Goal: Contribute content: Add original content to the website for others to see

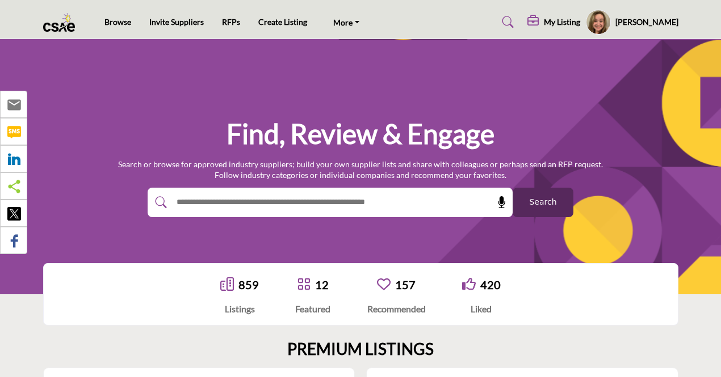
click at [293, 212] on div at bounding box center [318, 203] width 341 height 30
click at [293, 209] on input "text" at bounding box center [305, 202] width 271 height 17
type input "**********"
click at [541, 193] on button "Search" at bounding box center [543, 203] width 61 height 30
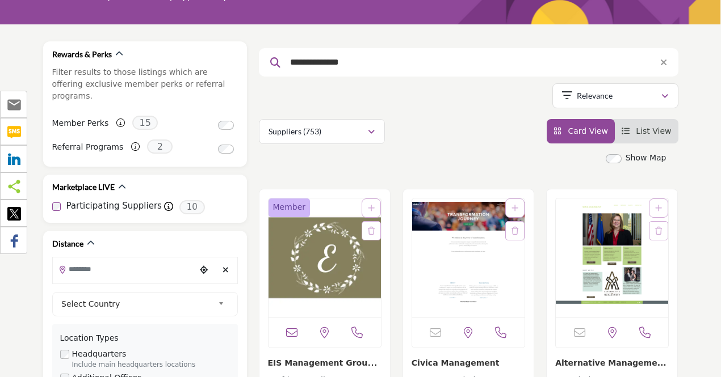
scroll to position [170, 0]
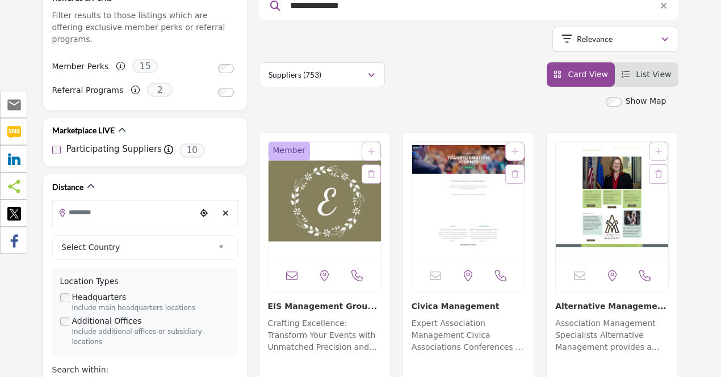
click at [315, 306] on link "EIS Management Group..." at bounding box center [323, 311] width 110 height 23
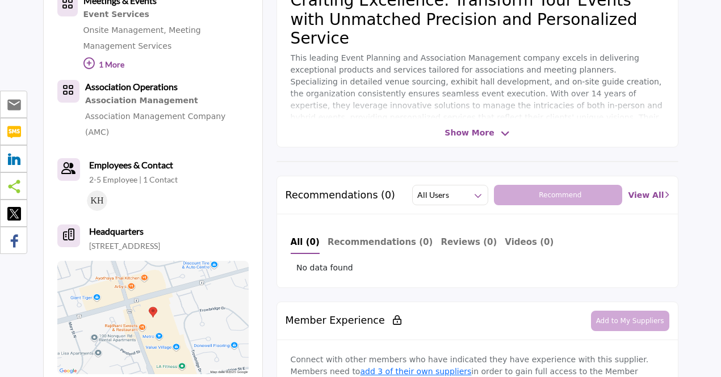
scroll to position [397, 0]
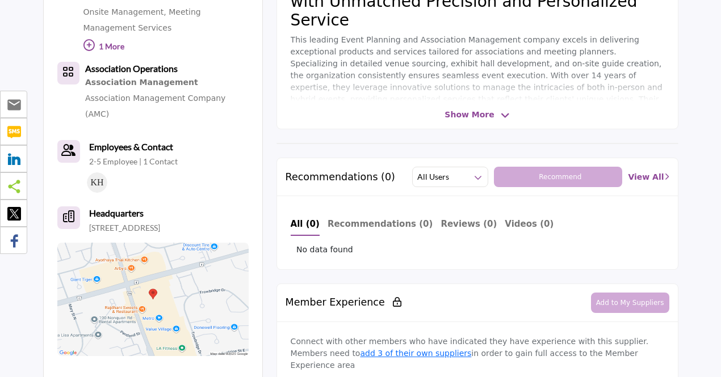
click at [488, 111] on span "Show More" at bounding box center [468, 115] width 49 height 12
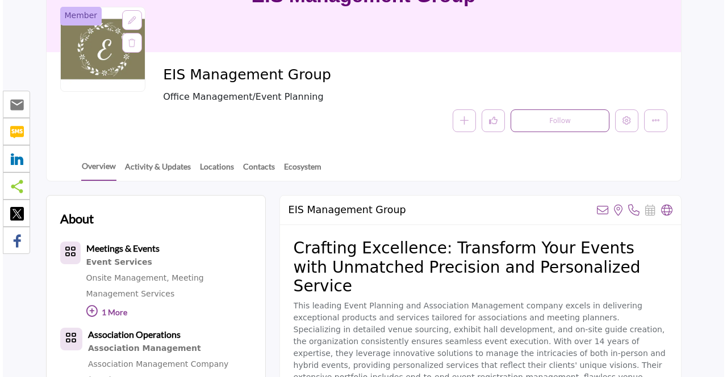
scroll to position [114, 0]
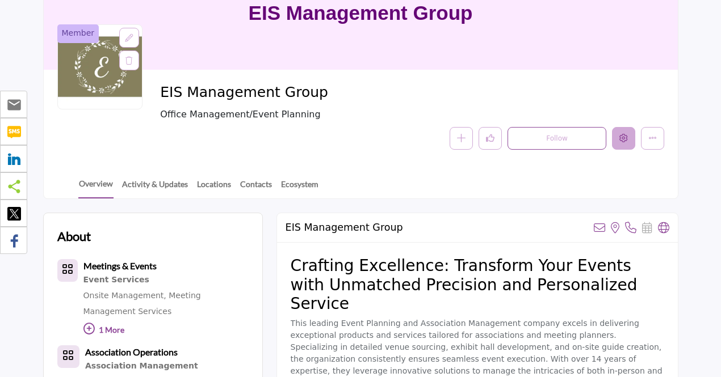
click at [622, 134] on icon "Edit company" at bounding box center [623, 138] width 9 height 9
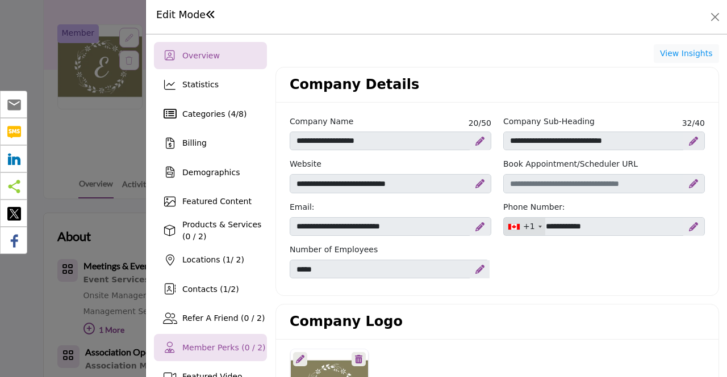
click at [211, 338] on div "Member Perks (0 / 2)" at bounding box center [210, 347] width 113 height 27
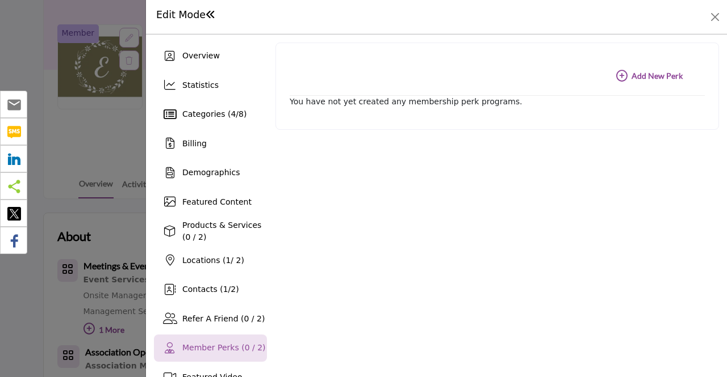
click at [655, 74] on b "Add New Add New Perk" at bounding box center [649, 75] width 66 height 11
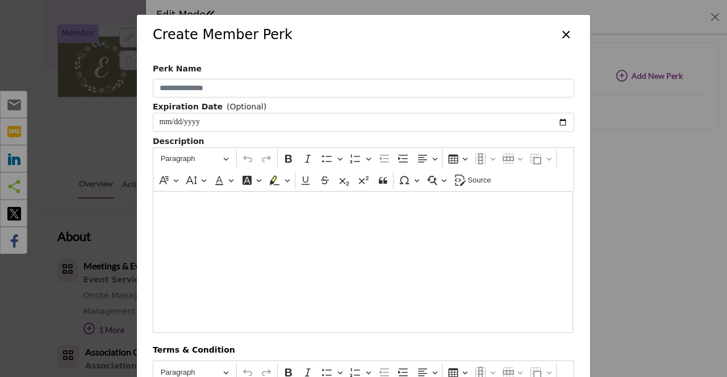
click at [563, 25] on button "×" at bounding box center [565, 34] width 16 height 22
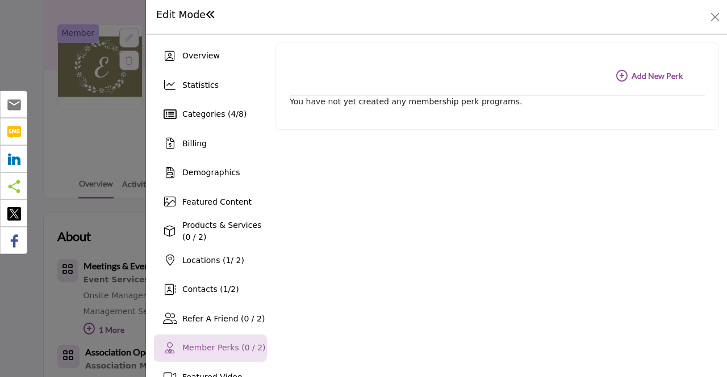
click at [211, 11] on span at bounding box center [210, 15] width 10 height 10
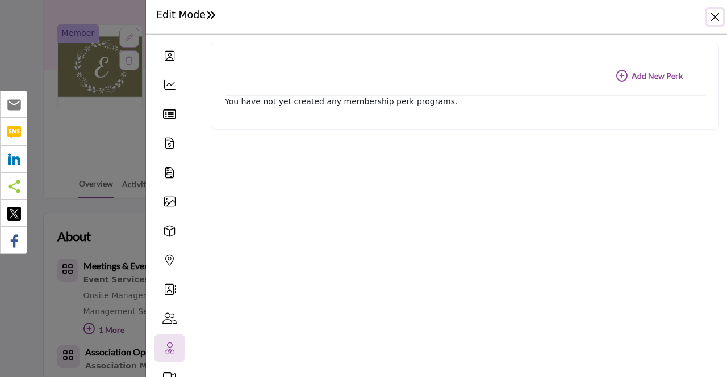
click at [716, 22] on button "Close" at bounding box center [715, 17] width 16 height 16
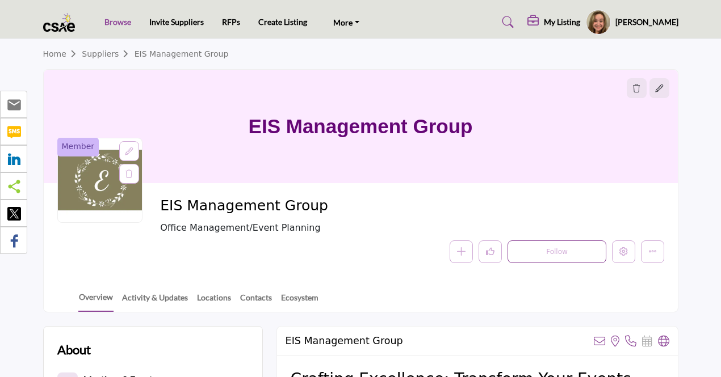
click at [120, 19] on link "Browse" at bounding box center [117, 22] width 27 height 10
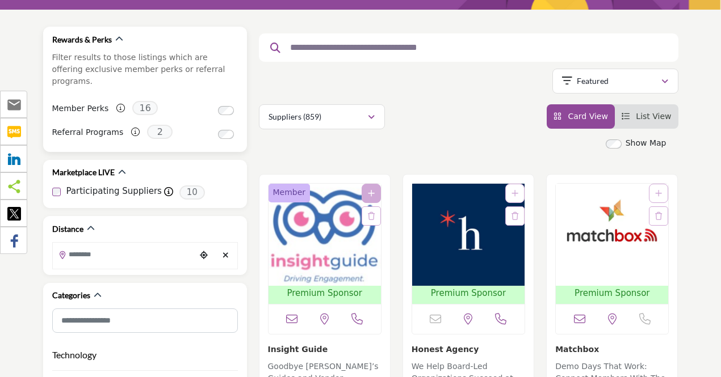
scroll to position [114, 0]
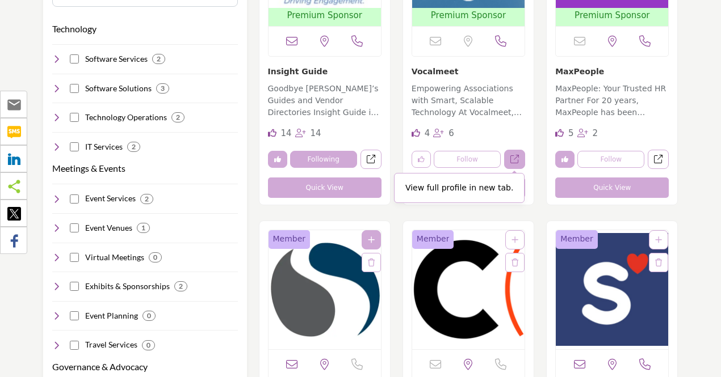
scroll to position [511, 0]
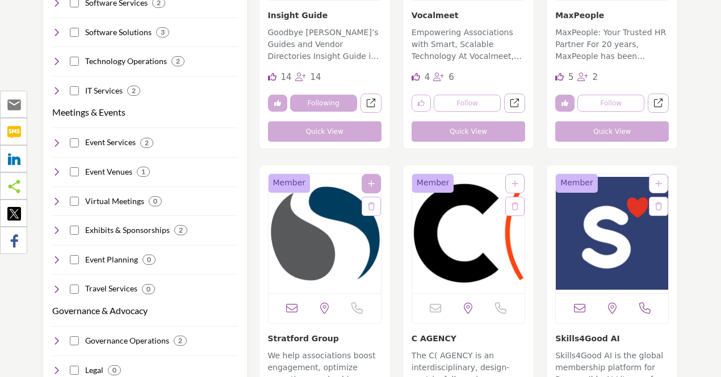
click at [307, 337] on link "Stratford Group" at bounding box center [303, 338] width 71 height 9
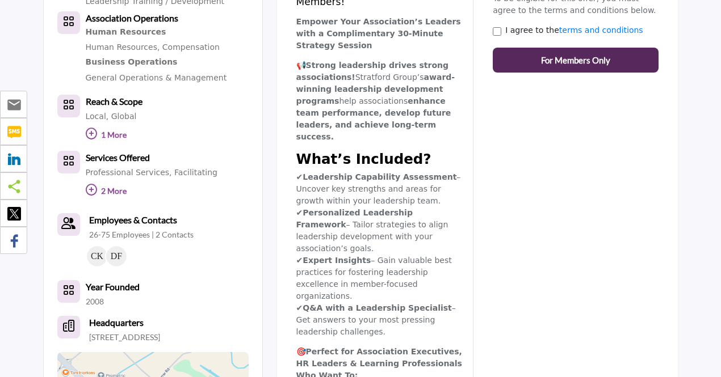
scroll to position [454, 0]
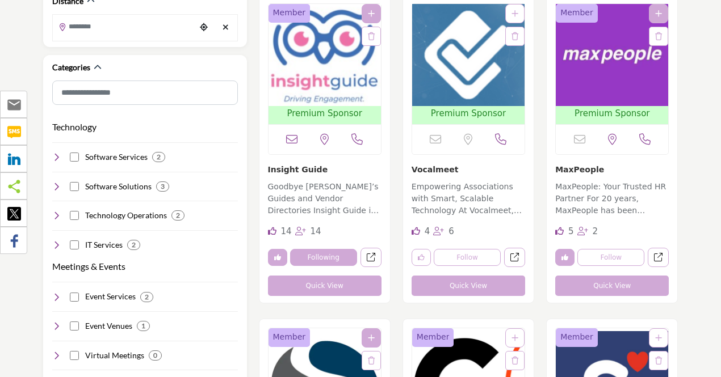
scroll to position [341, 0]
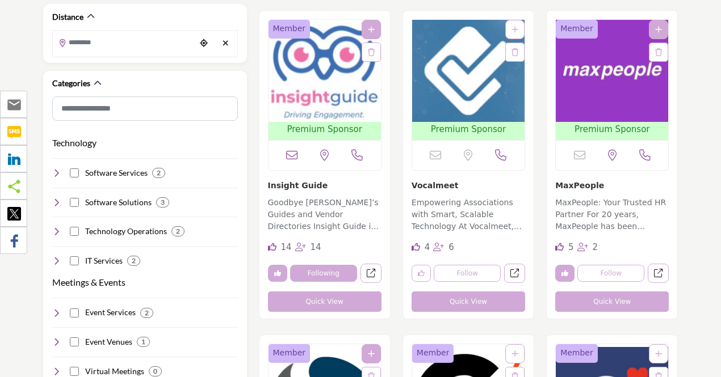
click at [299, 182] on link "Insight Guide" at bounding box center [298, 185] width 60 height 9
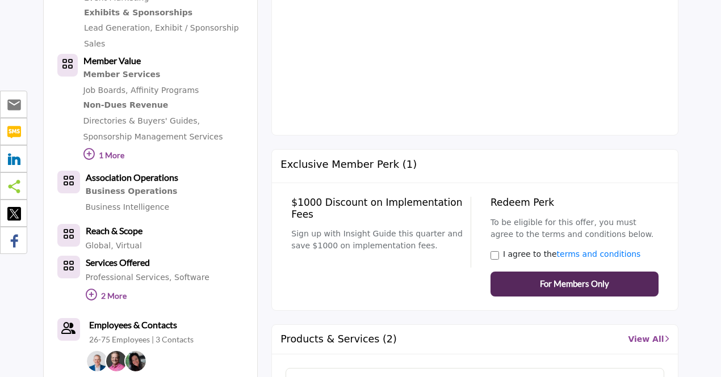
scroll to position [738, 0]
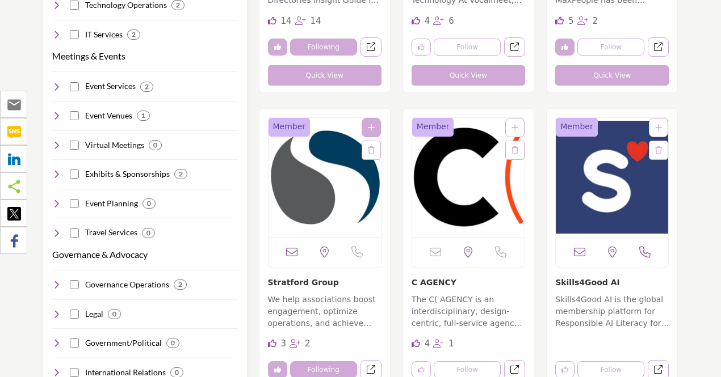
scroll to position [624, 0]
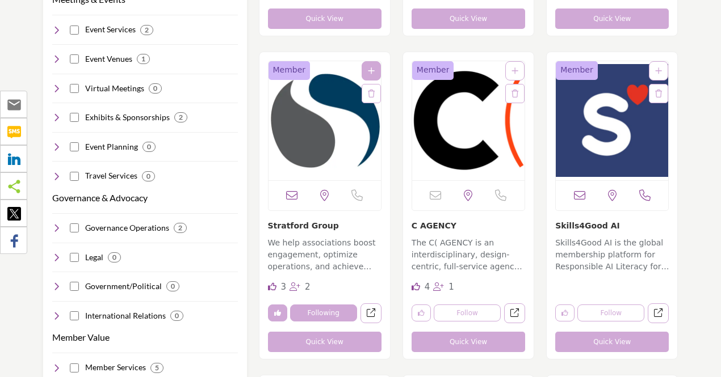
click at [597, 127] on img "Open Listing in new tab" at bounding box center [612, 120] width 112 height 119
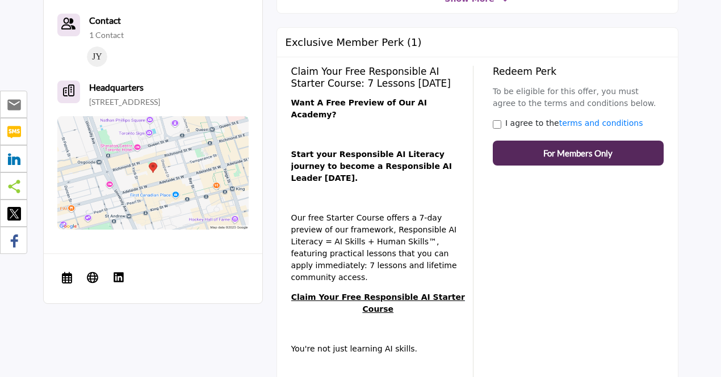
scroll to position [499, 0]
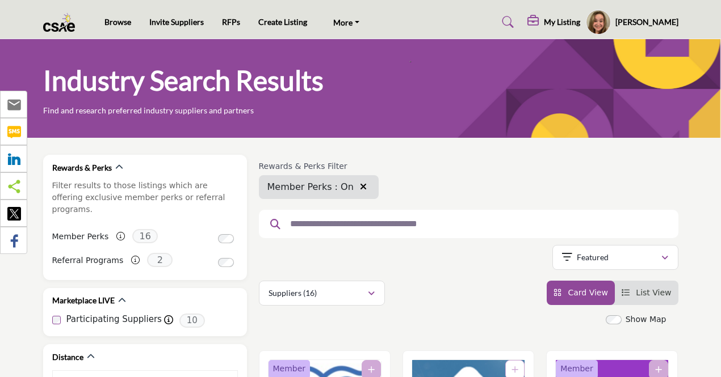
click at [328, 229] on input "text" at bounding box center [464, 224] width 360 height 15
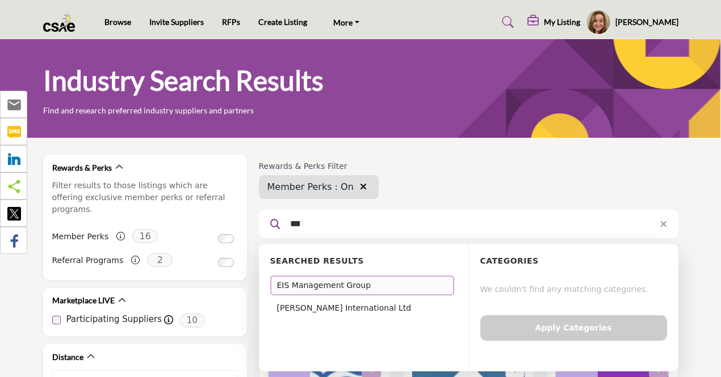
type input "***"
click at [324, 283] on div "EIS Management Group" at bounding box center [362, 286] width 184 height 20
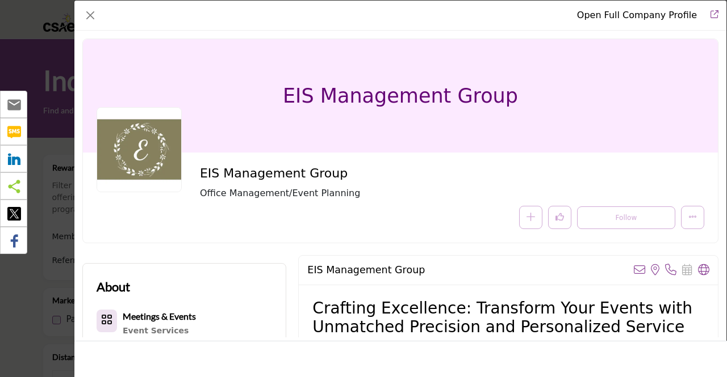
click at [705, 10] on link "Redirect to eis-management-group" at bounding box center [710, 16] width 16 height 14
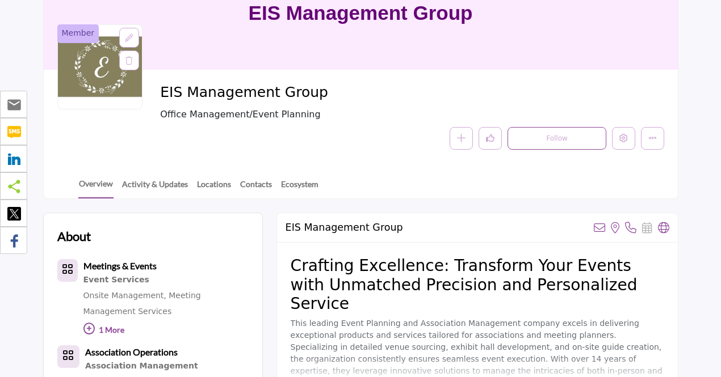
scroll to position [170, 0]
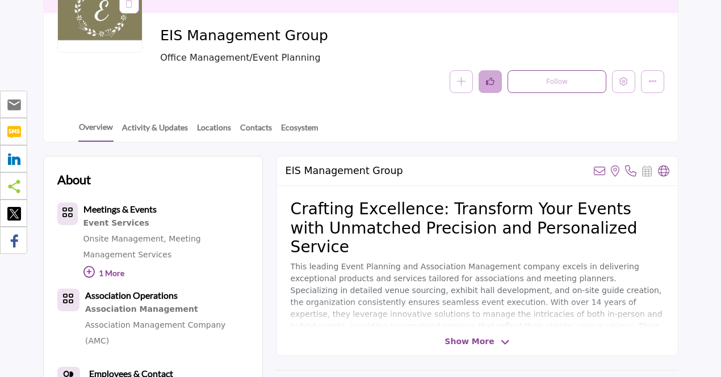
click at [482, 83] on button "Like" at bounding box center [489, 81] width 23 height 23
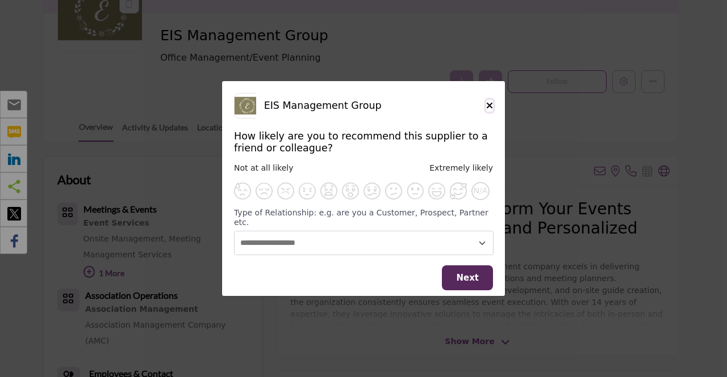
click at [487, 108] on icon "Close" at bounding box center [489, 105] width 7 height 9
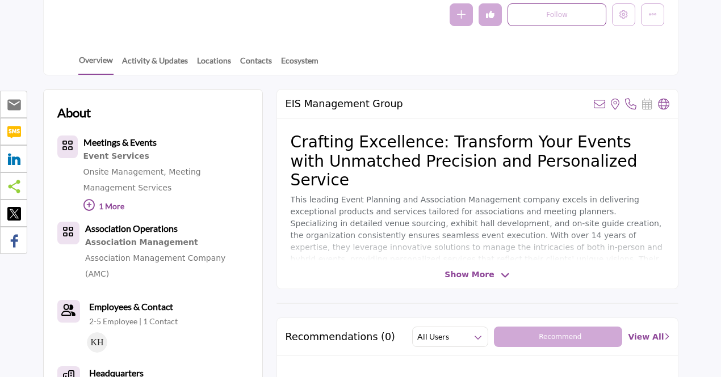
scroll to position [284, 0]
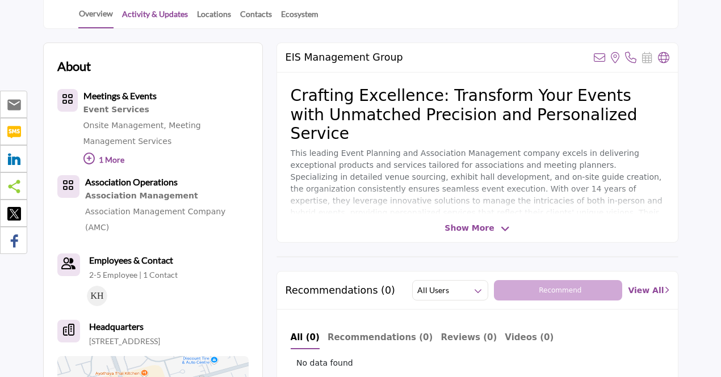
click at [154, 15] on link "Activity & Updates" at bounding box center [154, 18] width 67 height 20
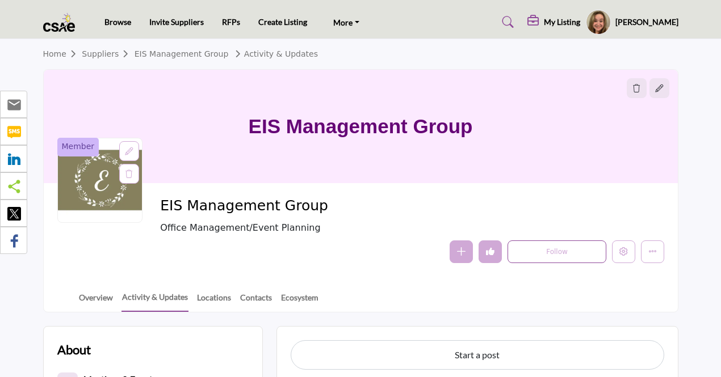
click at [52, 18] on img at bounding box center [62, 22] width 38 height 19
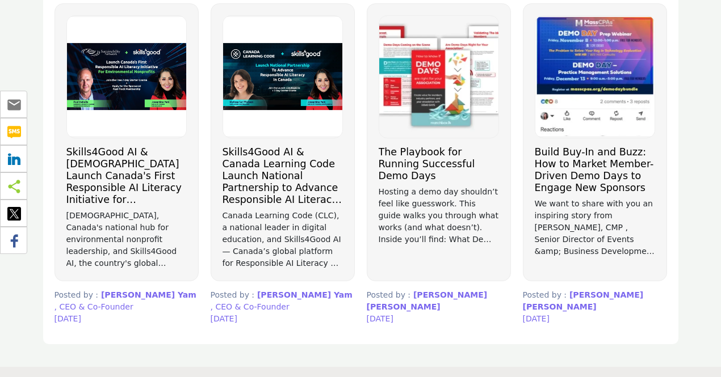
scroll to position [738, 0]
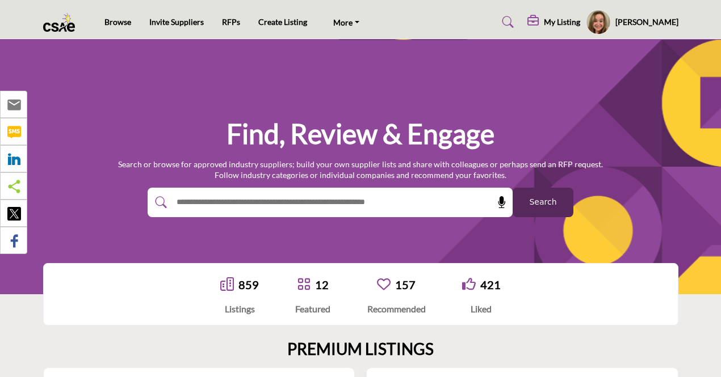
click at [268, 203] on input "text" at bounding box center [305, 202] width 271 height 17
type input "**********"
click at [520, 199] on button "Search" at bounding box center [543, 203] width 61 height 30
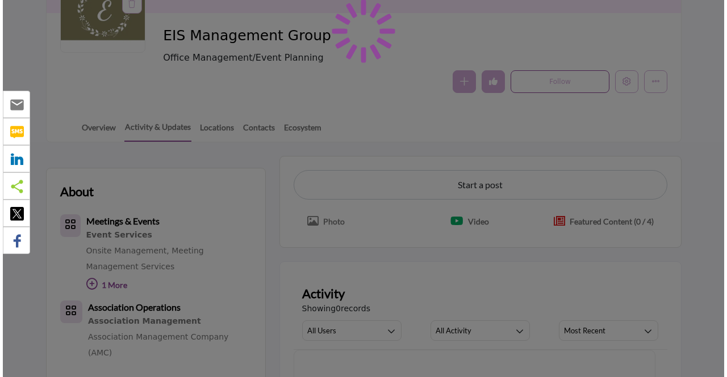
scroll to position [227, 0]
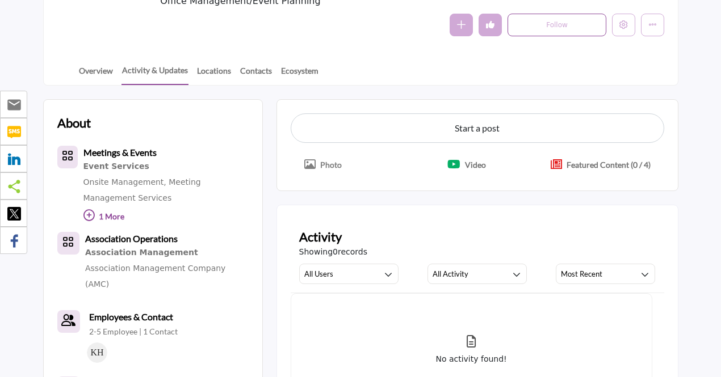
click at [462, 163] on button "Video" at bounding box center [467, 164] width 66 height 25
click at [595, 165] on p "Featured Content (0 / 4)" at bounding box center [608, 165] width 84 height 12
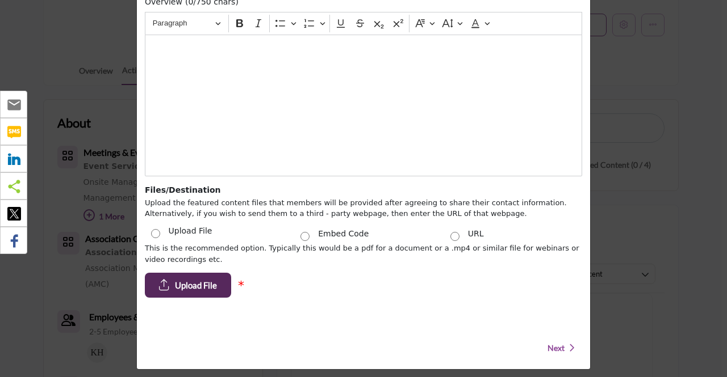
scroll to position [274, 0]
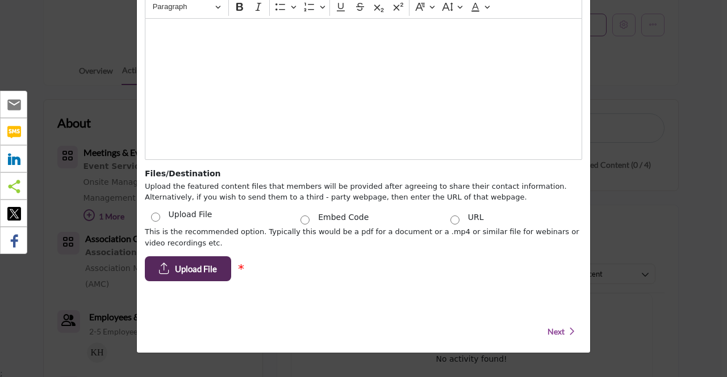
click at [204, 249] on div "This is the recommended option. Typically this would be a pdf for a document or…" at bounding box center [363, 253] width 449 height 55
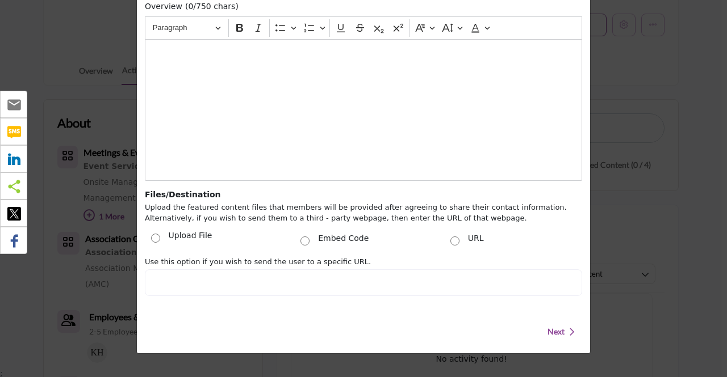
click at [161, 236] on div "Upload File" at bounding box center [214, 239] width 150 height 15
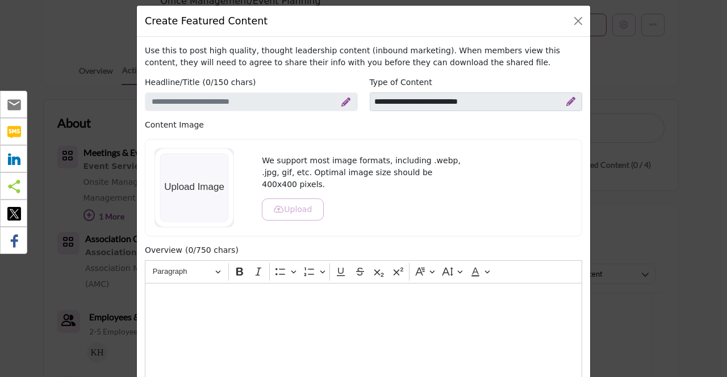
scroll to position [0, 0]
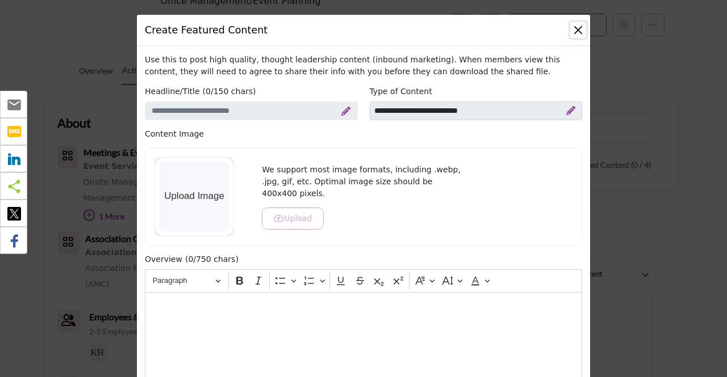
click at [572, 30] on button "Close" at bounding box center [578, 30] width 16 height 16
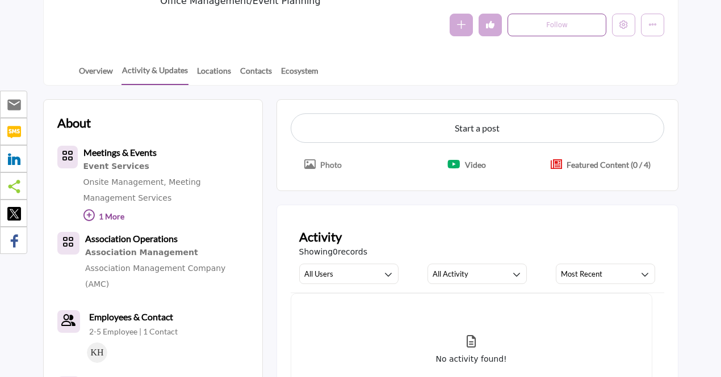
click at [623, 167] on p "Featured Content (0 / 4)" at bounding box center [608, 165] width 84 height 12
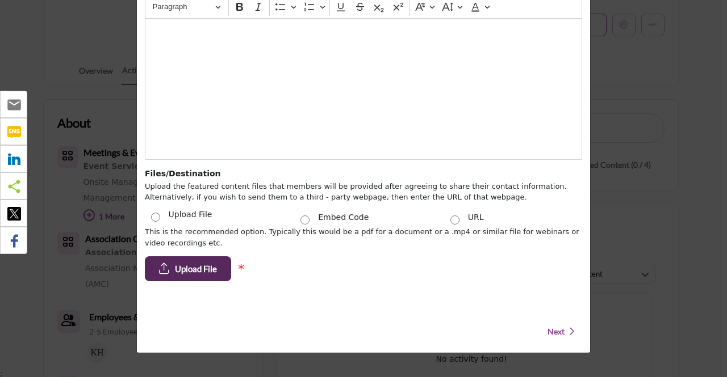
click at [470, 220] on label "URL" at bounding box center [476, 218] width 16 height 12
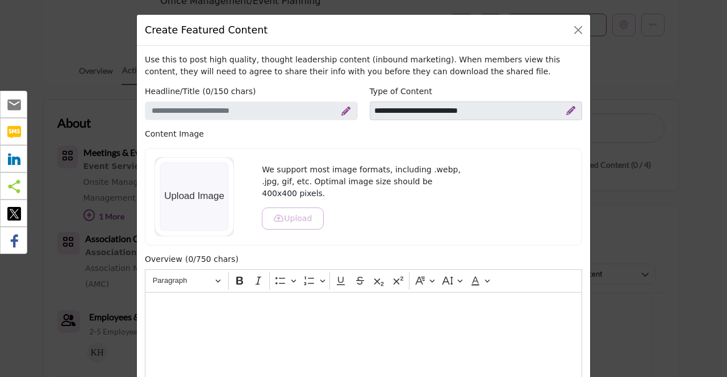
click at [585, 24] on div "Create Featured Content" at bounding box center [363, 30] width 453 height 31
click at [577, 30] on button "Close" at bounding box center [578, 30] width 16 height 16
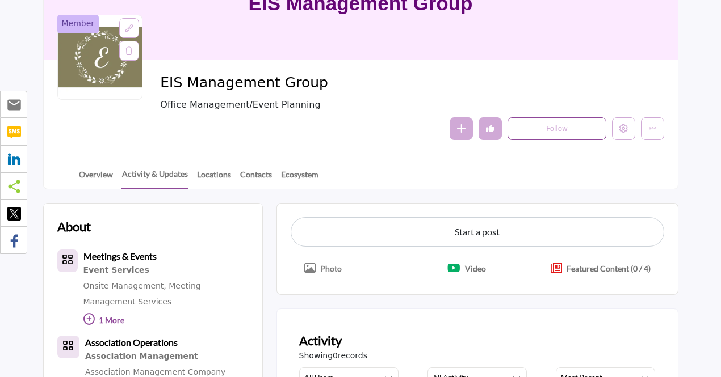
scroll to position [114, 0]
